Goal: Task Accomplishment & Management: Manage account settings

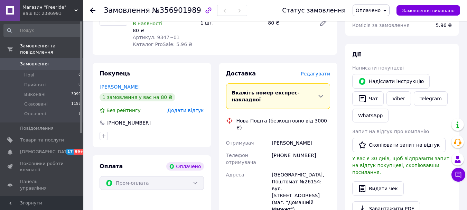
scroll to position [104, 0]
click at [288, 136] on div "[PERSON_NAME]" at bounding box center [300, 142] width 61 height 12
drag, startPoint x: 290, startPoint y: 121, endPoint x: 305, endPoint y: 123, distance: 14.6
click at [305, 136] on div "[PERSON_NAME]" at bounding box center [300, 142] width 61 height 12
drag, startPoint x: 275, startPoint y: 98, endPoint x: 269, endPoint y: 99, distance: 5.2
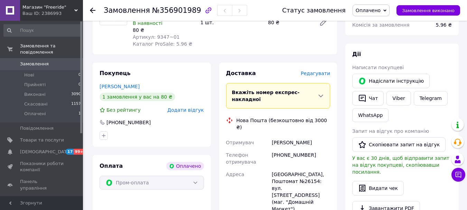
click at [274, 98] on div "Доставка [PERSON_NAME] Вкажіть номер експрес-накладної Обов'язково введіть номе…" at bounding box center [278, 197] width 104 height 256
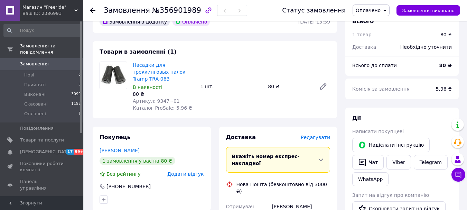
scroll to position [0, 0]
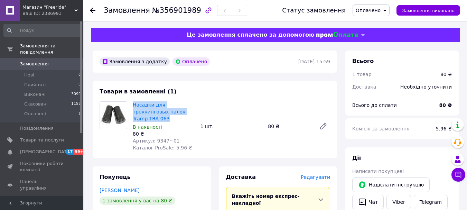
drag, startPoint x: 131, startPoint y: 103, endPoint x: 193, endPoint y: 113, distance: 62.6
click at [193, 113] on div "Насадки для треккинговых палок Tramp TRA-063 В наявності 80 ₴ Артикул: 9347~01 …" at bounding box center [164, 126] width 68 height 52
copy link "Насадки для треккинговых палок Tramp TRA-063"
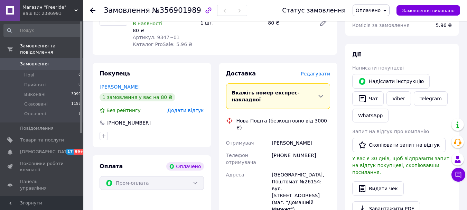
scroll to position [104, 0]
click at [290, 136] on div "[PERSON_NAME]" at bounding box center [300, 142] width 61 height 12
drag, startPoint x: 290, startPoint y: 119, endPoint x: 304, endPoint y: 123, distance: 14.4
click at [304, 136] on div "[PERSON_NAME]" at bounding box center [300, 142] width 61 height 12
copy div "[PERSON_NAME]"
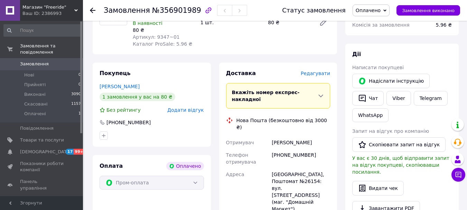
click at [299, 149] on div "[PHONE_NUMBER]" at bounding box center [300, 158] width 61 height 19
copy div "380631678123"
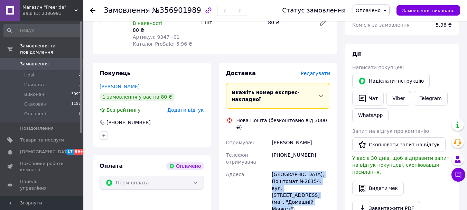
drag, startPoint x: 272, startPoint y: 152, endPoint x: 324, endPoint y: 172, distance: 55.1
click at [324, 172] on div "[GEOGRAPHIC_DATA], Поштомат №26154: вул. [STREET_ADDRESS] (маг. "Домашній Марке…" at bounding box center [300, 191] width 61 height 47
copy div "[GEOGRAPHIC_DATA], Поштомат №26154: вул. [STREET_ADDRESS] (маг. "Домашній Марке…"
click at [380, 9] on span "Оплачено" at bounding box center [367, 11] width 25 height 6
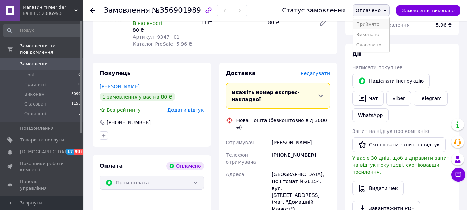
click at [374, 27] on li "Прийнято" at bounding box center [371, 24] width 36 height 10
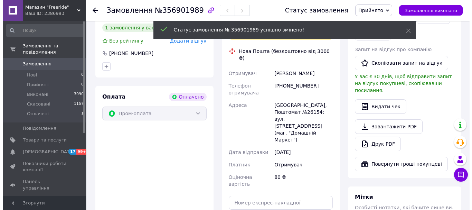
scroll to position [69, 0]
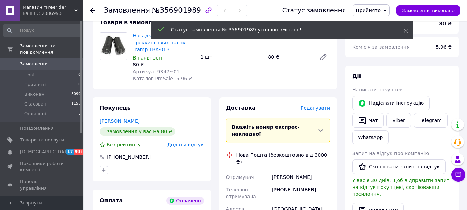
click at [318, 105] on span "Редагувати" at bounding box center [314, 108] width 29 height 6
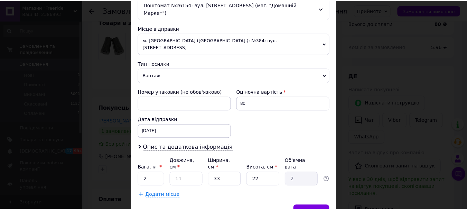
scroll to position [242, 0]
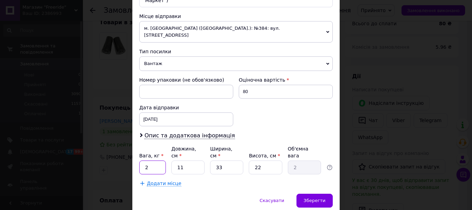
drag, startPoint x: 155, startPoint y: 144, endPoint x: 133, endPoint y: 141, distance: 22.0
type input "0.1"
click at [186, 160] on input "11" at bounding box center [187, 167] width 33 height 14
type input "1"
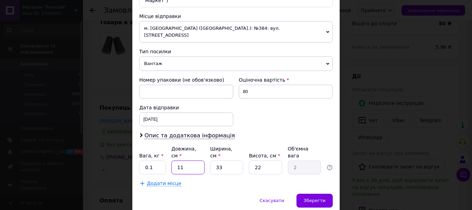
type input "0.18"
type input "3"
type input "0.54"
type input "36"
type input "6.53"
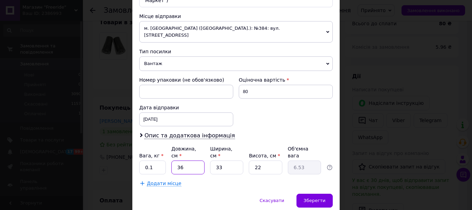
type input "36"
type input "2"
type input "0.4"
type input "25"
type input "4.95"
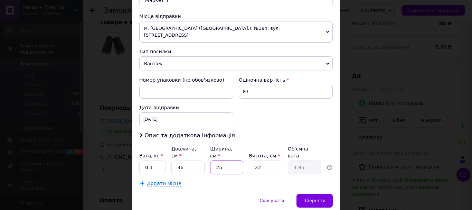
type input "25"
type input "3"
type input "0.68"
type input "3"
click at [318, 198] on span "Зберегти" at bounding box center [315, 200] width 22 height 5
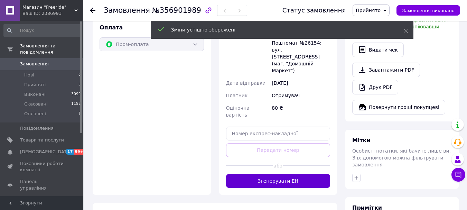
click at [299, 174] on button "Згенерувати ЕН" at bounding box center [278, 181] width 104 height 14
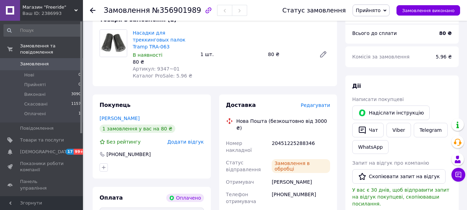
scroll to position [69, 0]
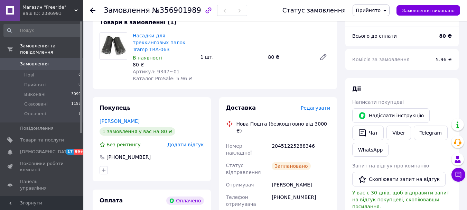
click at [299, 140] on div "20451225288346" at bounding box center [300, 149] width 61 height 19
copy div "20451225288346"
drag, startPoint x: 287, startPoint y: 130, endPoint x: 317, endPoint y: 133, distance: 29.9
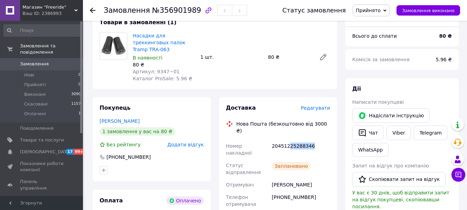
click at [317, 140] on div "20451225288346" at bounding box center [300, 149] width 61 height 19
click at [300, 80] on div "Товари в замовленні (1) Насадки для треккинговых палок Tramp TRA-063 В наявност…" at bounding box center [215, 50] width 244 height 77
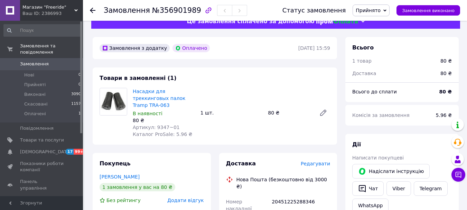
scroll to position [0, 0]
